Goal: Check status

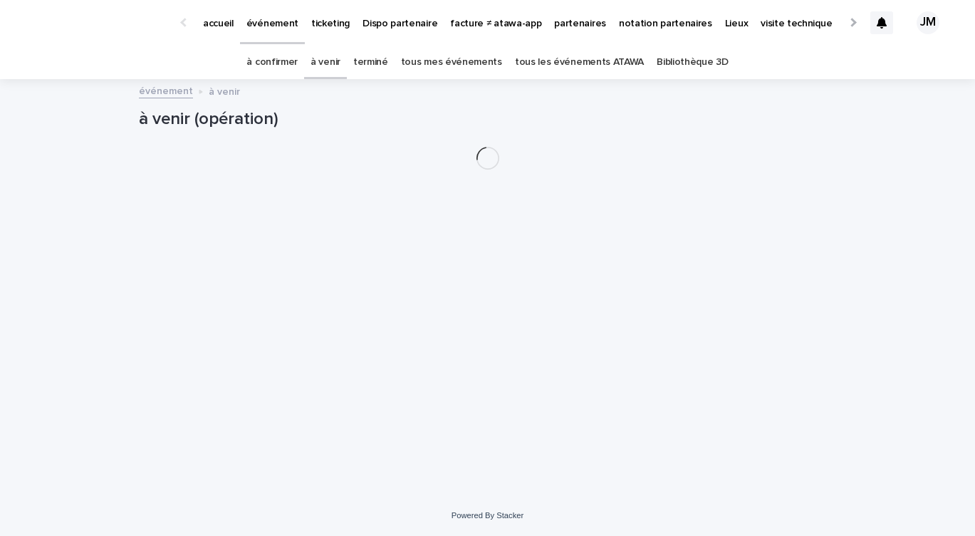
click at [281, 56] on link "à confirmer" at bounding box center [271, 62] width 51 height 33
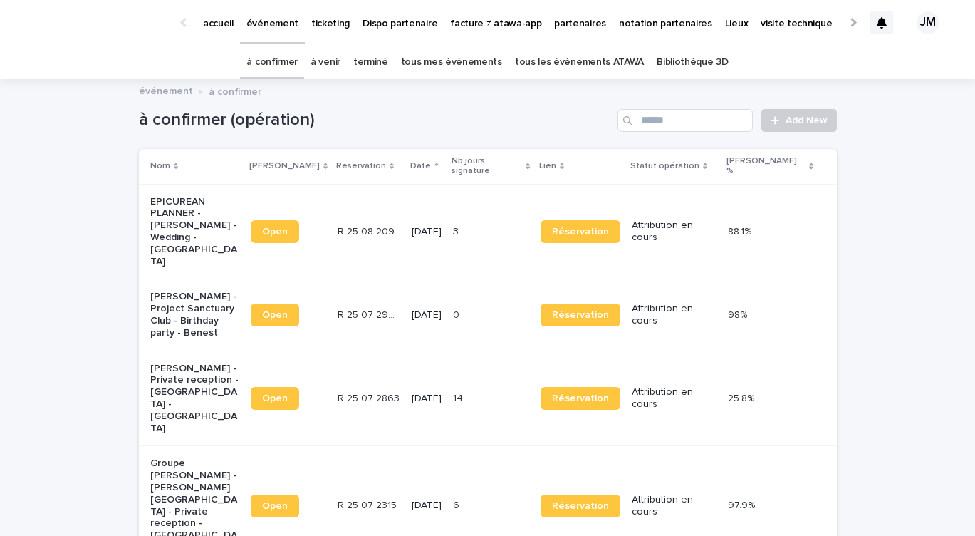
click at [442, 499] on p "[DATE]" at bounding box center [427, 505] width 30 height 12
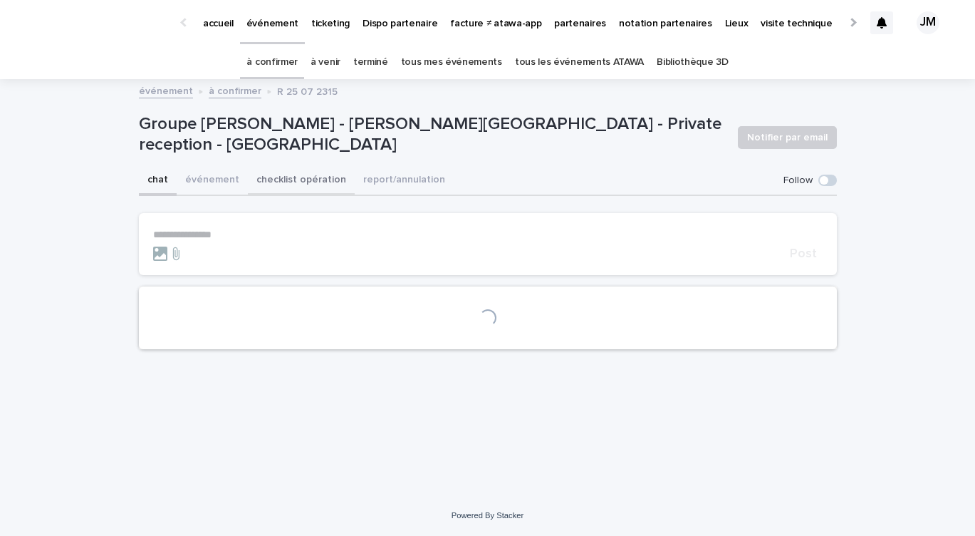
click at [296, 184] on button "checklist opération" at bounding box center [301, 181] width 107 height 30
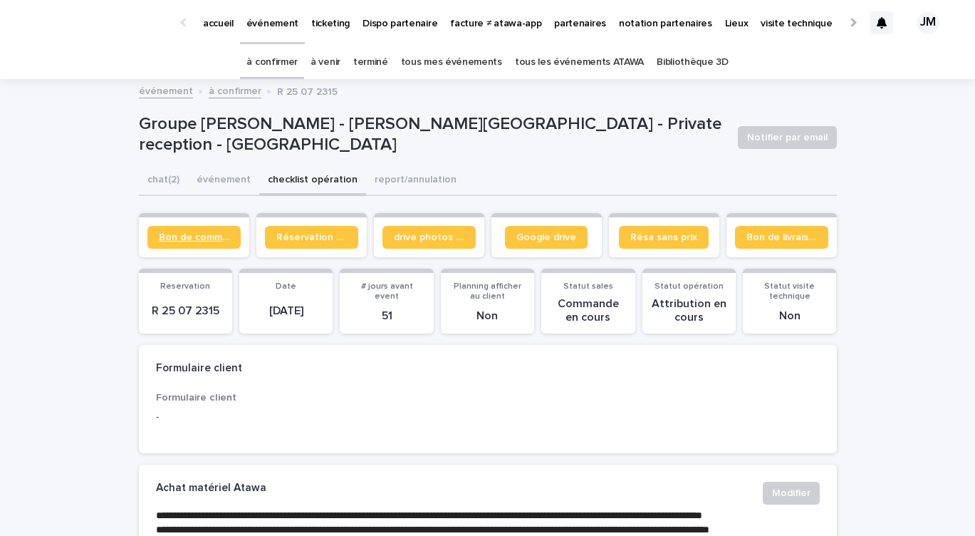
click at [214, 241] on span "Bon de commande" at bounding box center [194, 237] width 71 height 10
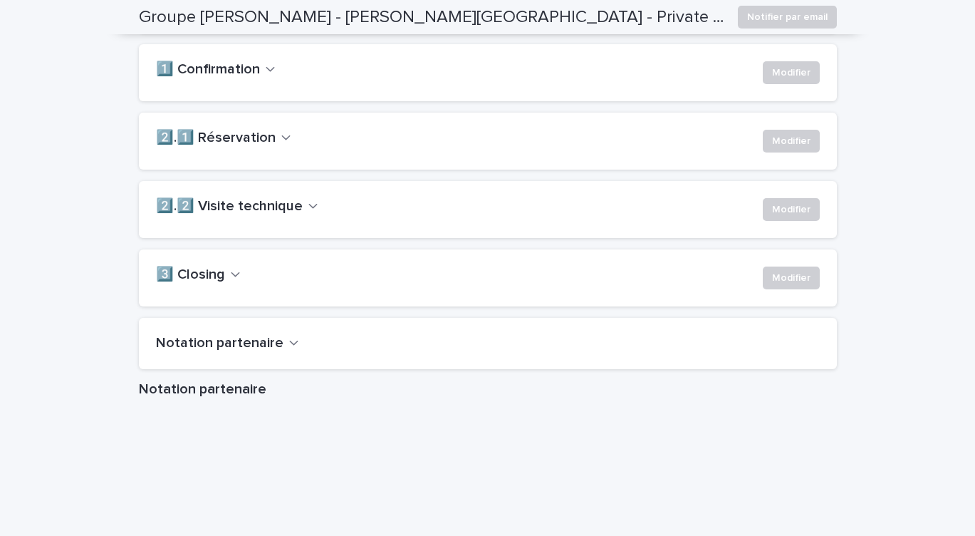
scroll to position [276, 0]
